Goal: Task Accomplishment & Management: Manage account settings

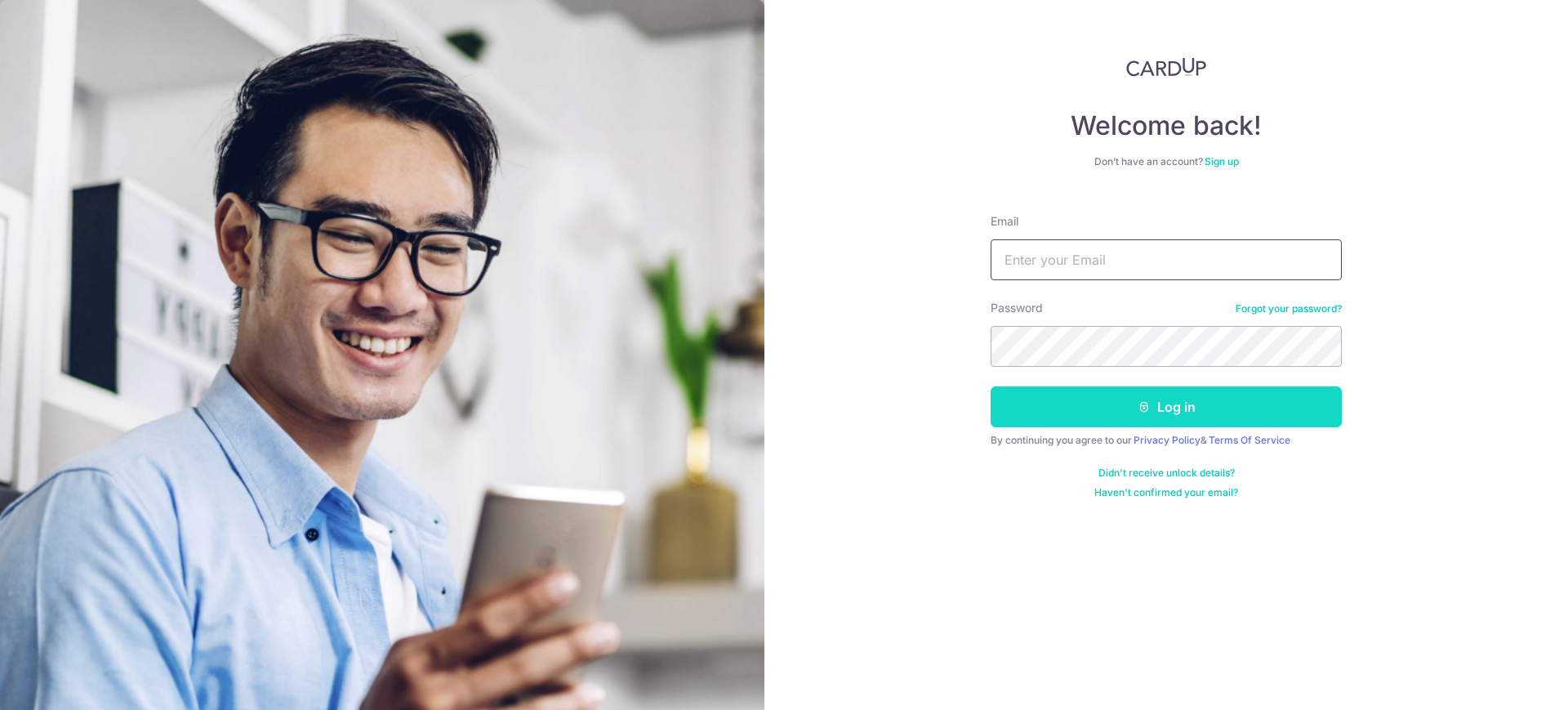
type input "[EMAIL_ADDRESS][DOMAIN_NAME]"
click at [1160, 423] on button "Log in" at bounding box center [1166, 407] width 351 height 41
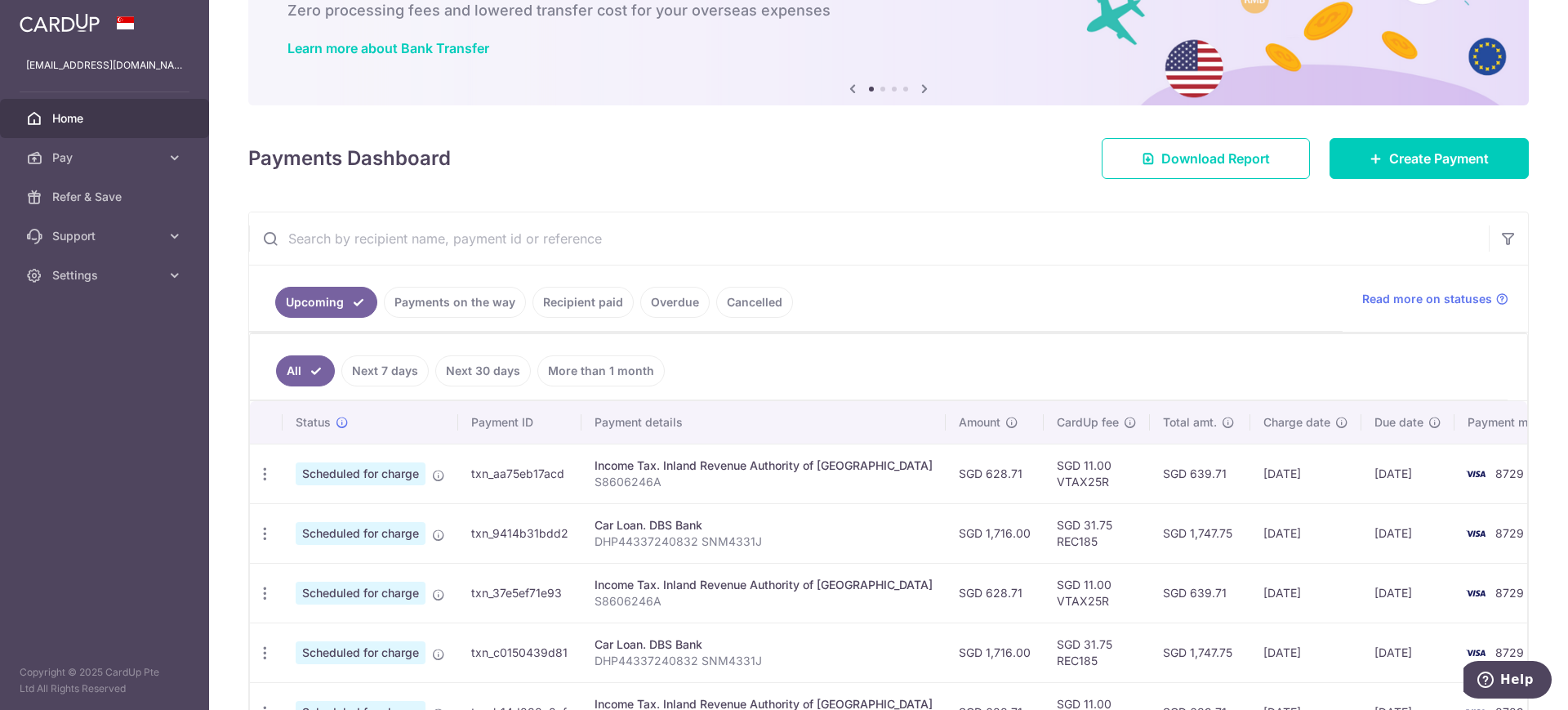
scroll to position [204, 0]
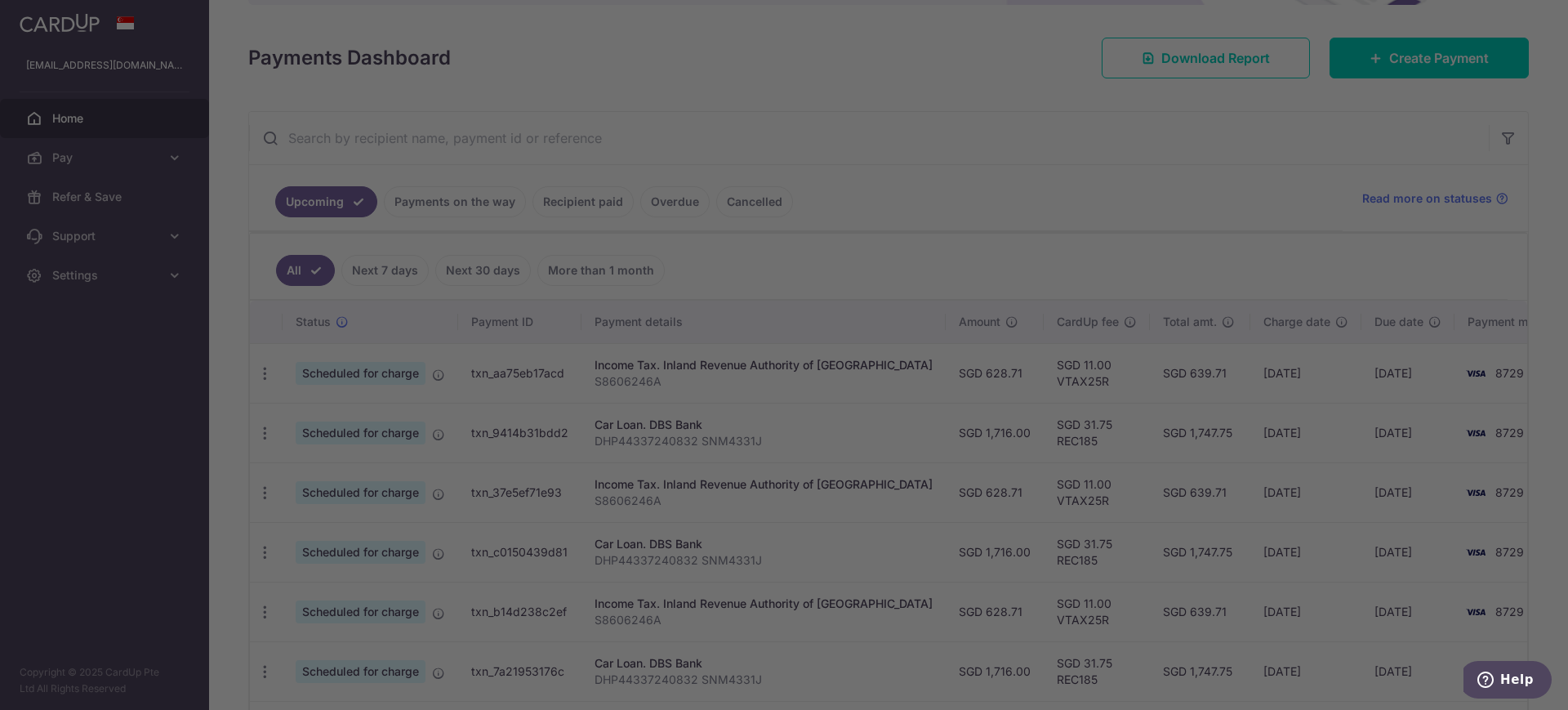
click at [1428, 77] on div at bounding box center [792, 358] width 1583 height 717
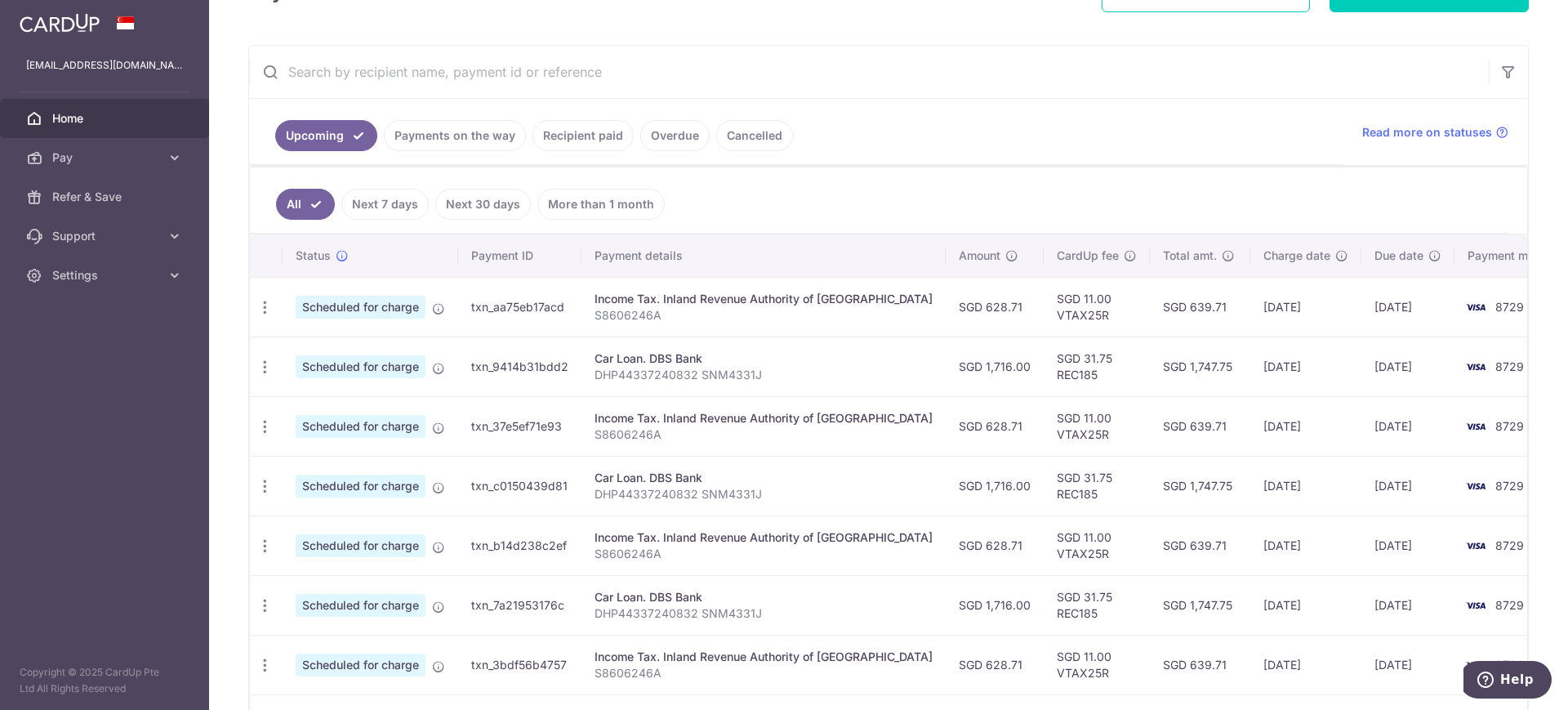
scroll to position [306, 0]
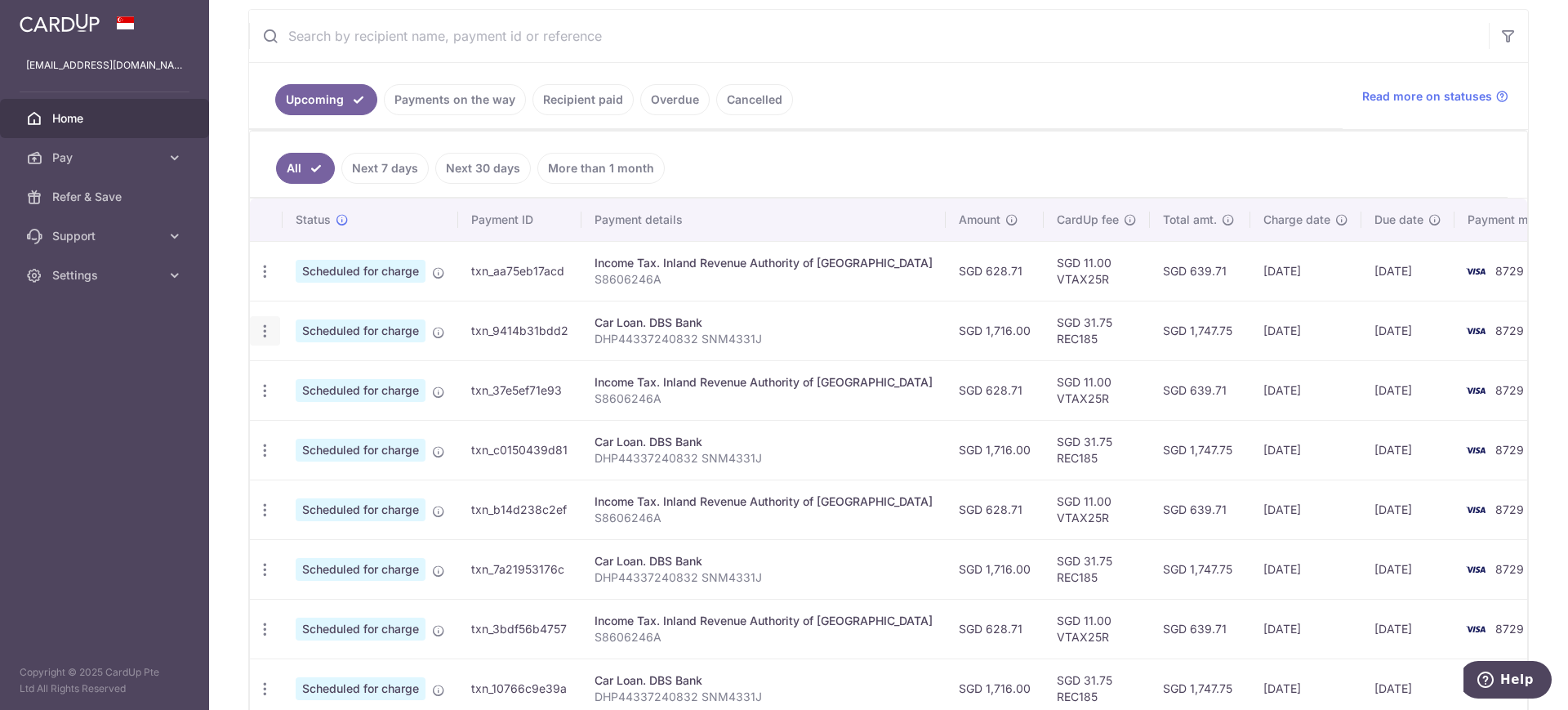
click at [269, 328] on icon "button" at bounding box center [265, 331] width 17 height 17
click at [331, 417] on span "Cancel payment" at bounding box center [352, 415] width 110 height 20
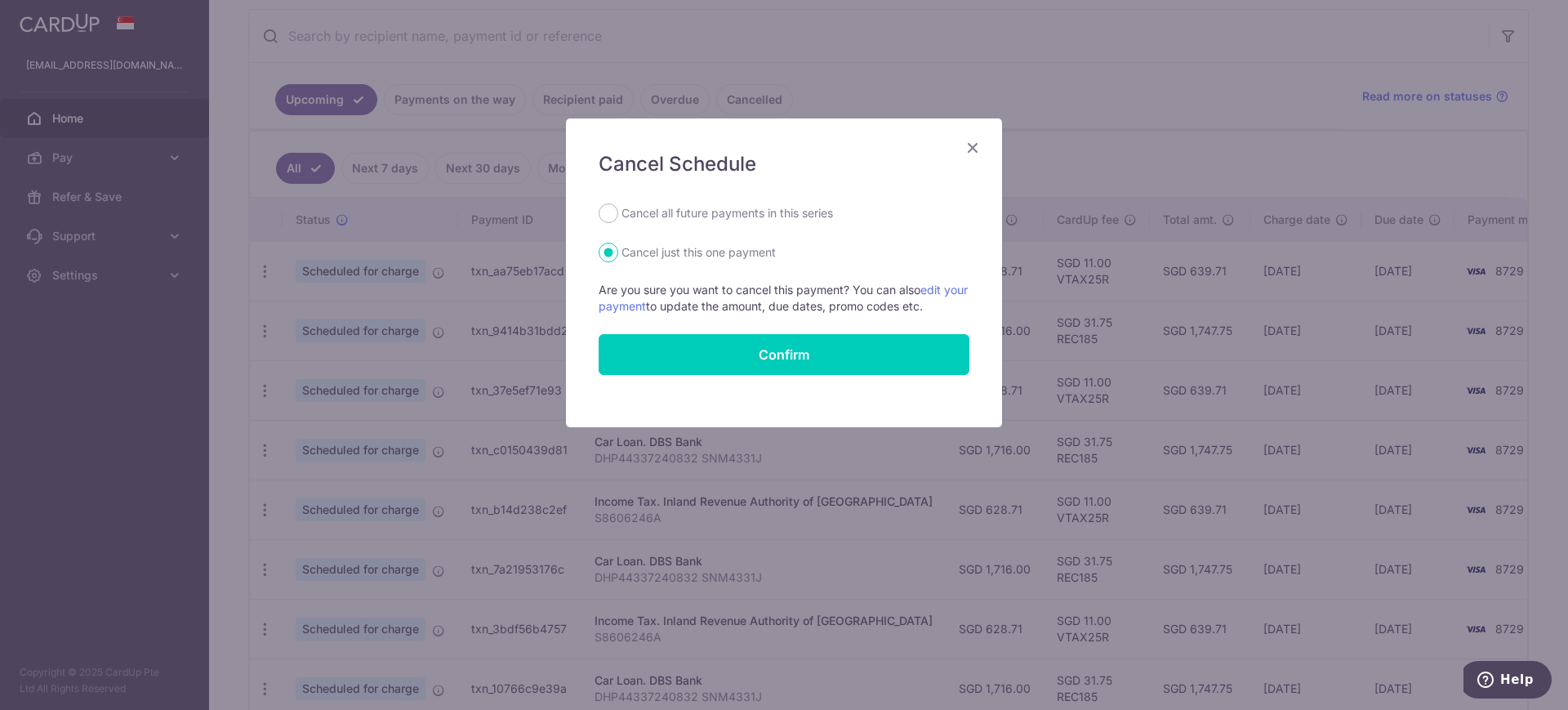
click at [639, 213] on label "Cancel all future payments in this series" at bounding box center [727, 213] width 211 height 20
click at [618, 213] on input "Cancel all future payments in this series" at bounding box center [608, 213] width 20 height 20
radio input "true"
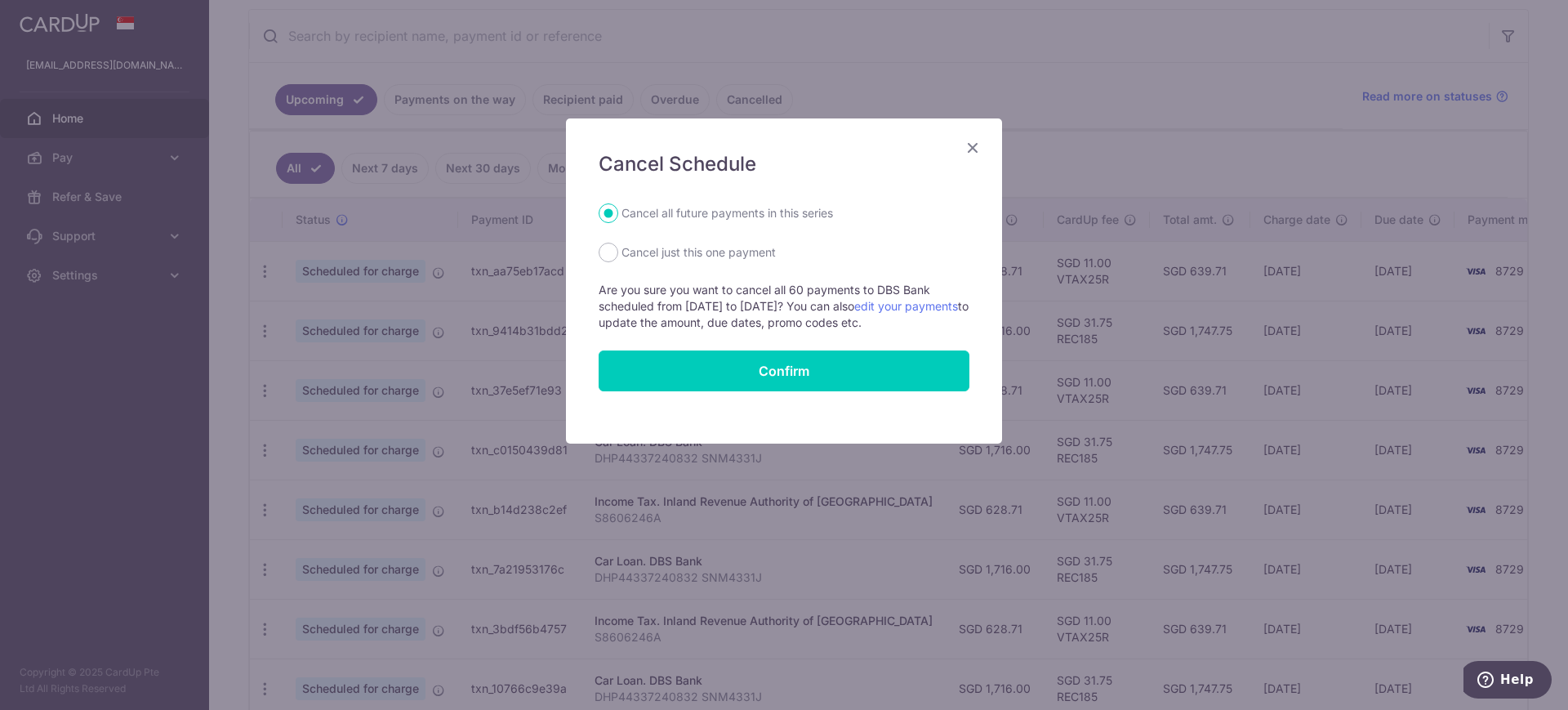
click at [970, 146] on icon "Close" at bounding box center [972, 147] width 20 height 20
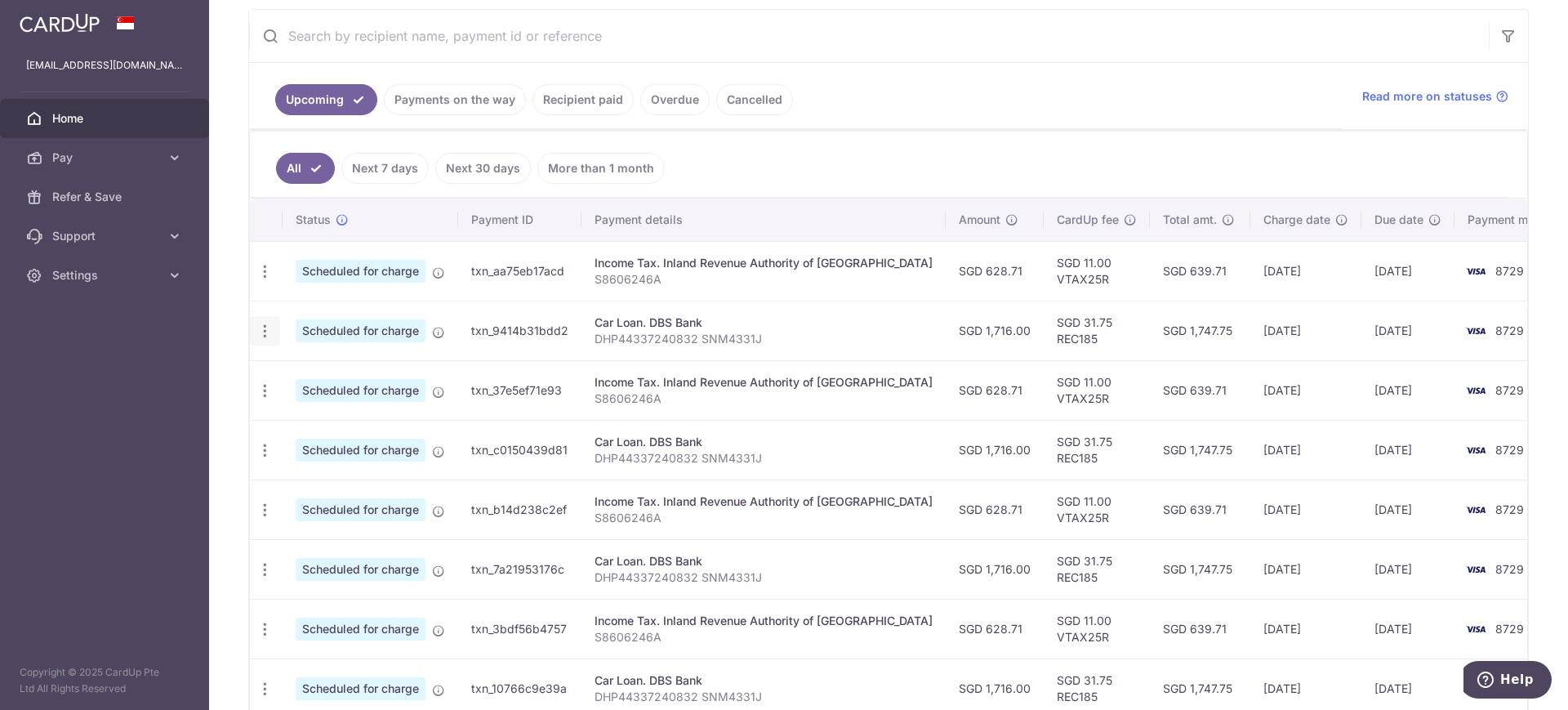
click at [266, 329] on icon "button" at bounding box center [265, 331] width 17 height 17
click at [343, 414] on span "Cancel payment" at bounding box center [352, 415] width 110 height 20
radio input "true"
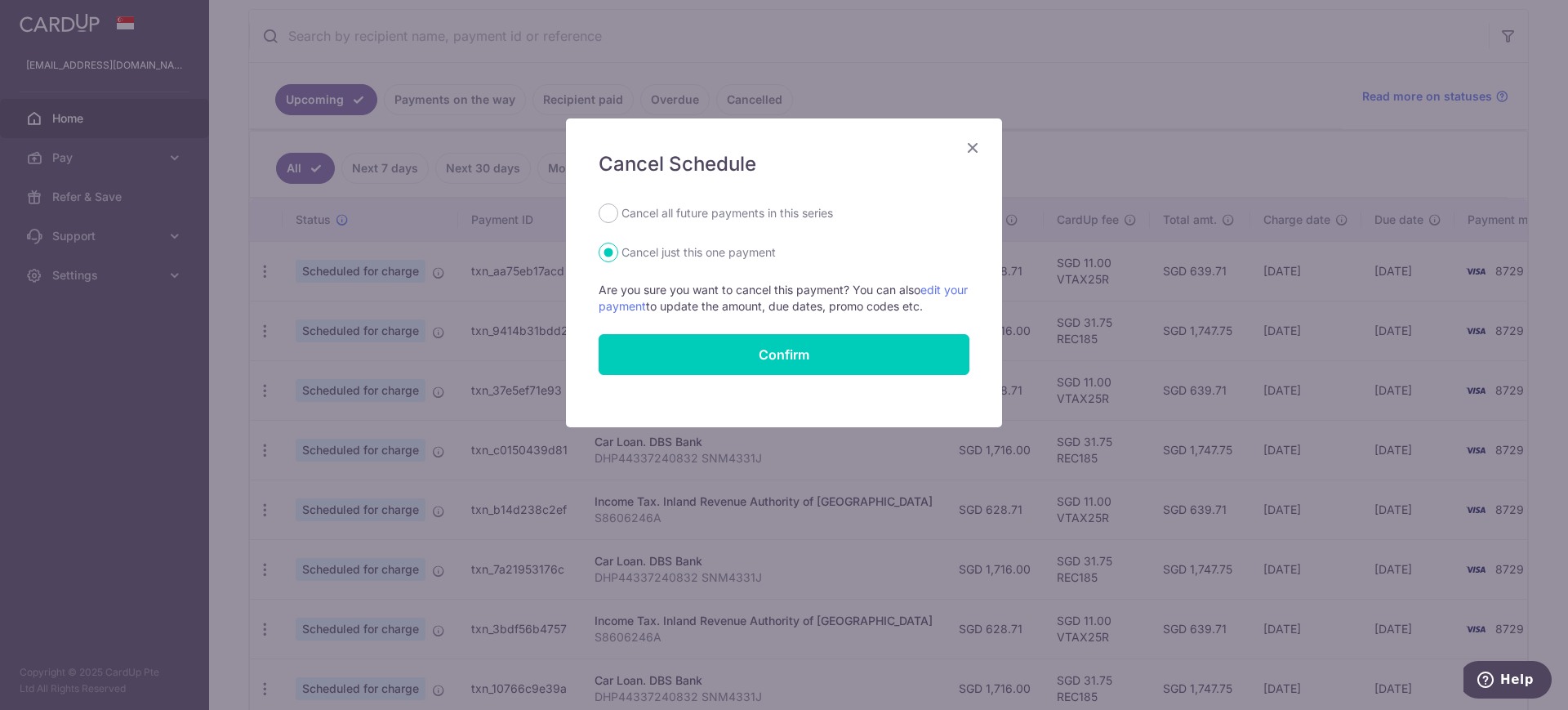
click at [758, 209] on label "Cancel all future payments in this series" at bounding box center [727, 213] width 211 height 20
click at [618, 209] on input "Cancel all future payments in this series" at bounding box center [608, 213] width 20 height 20
radio input "true"
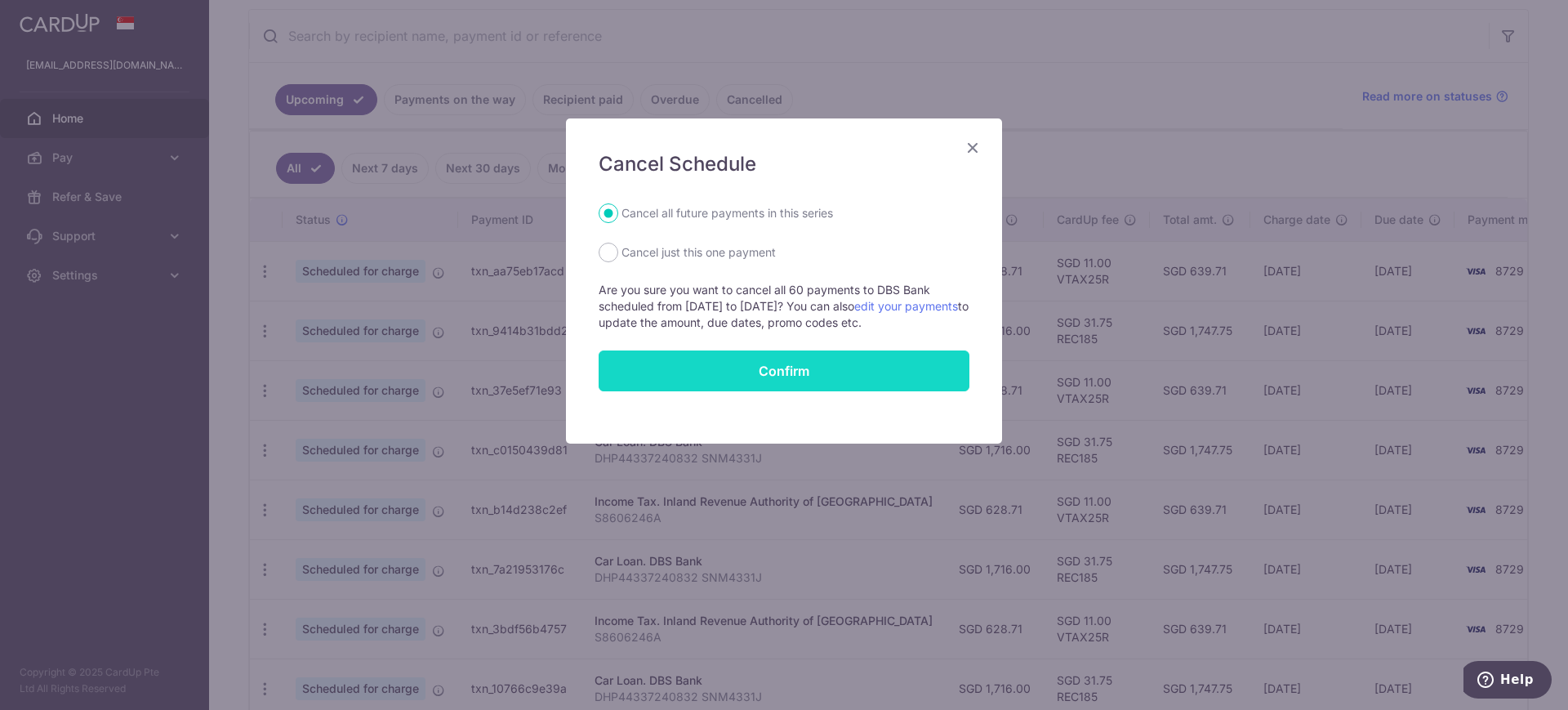
click at [755, 369] on button "Confirm" at bounding box center [784, 371] width 371 height 41
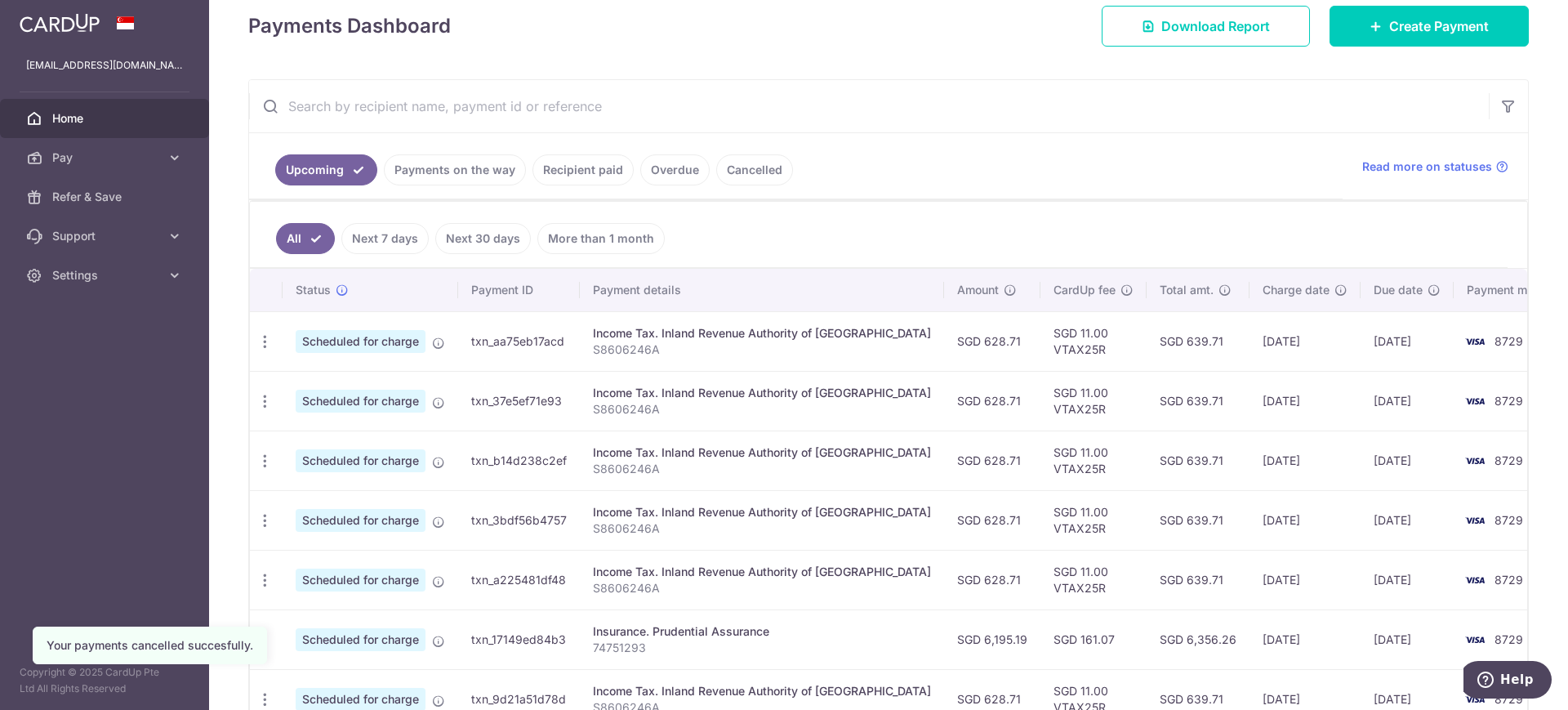
scroll to position [306, 0]
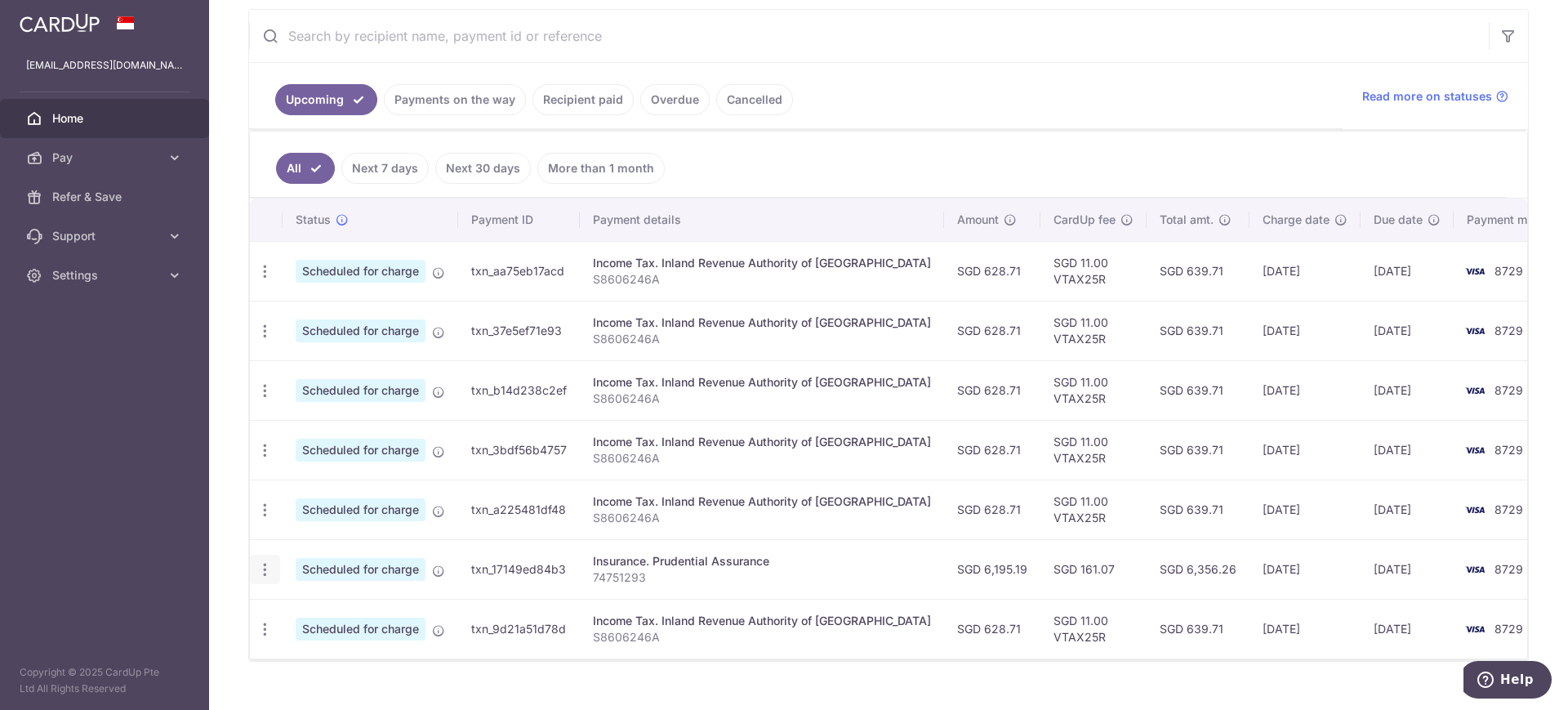
click at [266, 570] on icon "button" at bounding box center [265, 570] width 17 height 17
click at [310, 652] on span "Cancel payment" at bounding box center [352, 654] width 110 height 20
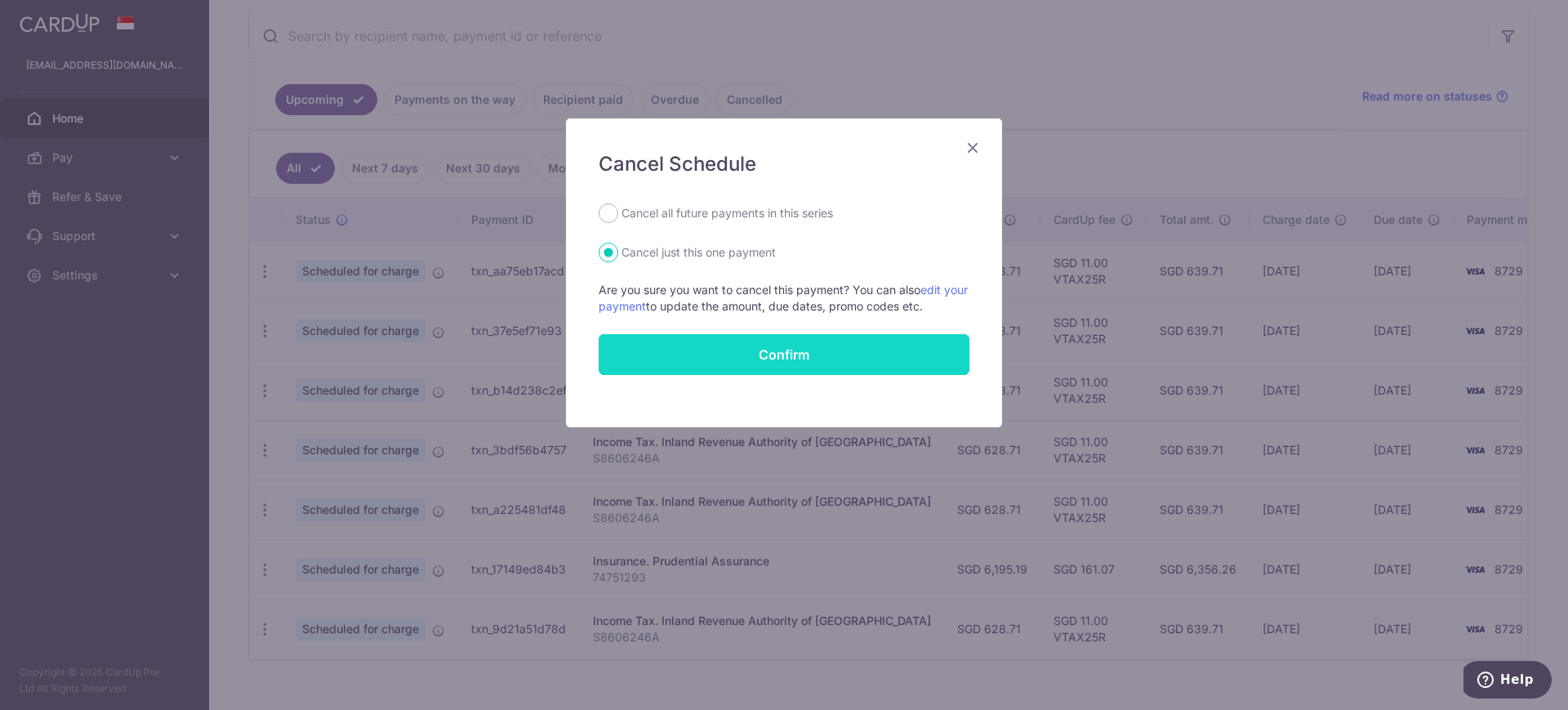
click at [810, 358] on button "Confirm" at bounding box center [784, 354] width 371 height 41
